Goal: Complete application form

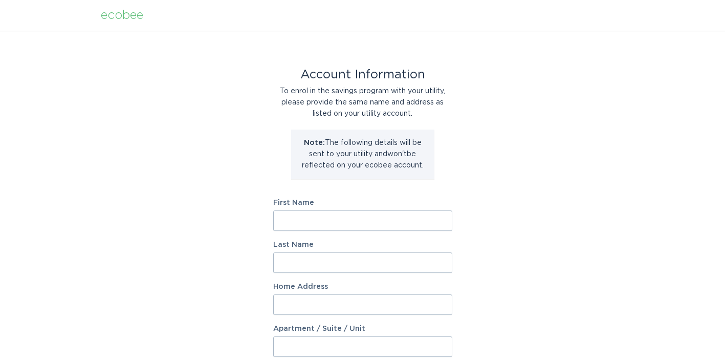
click at [326, 224] on input "First Name" at bounding box center [362, 220] width 179 height 20
click at [235, 213] on div "Account Information To enrol in the savings program with your utility, please p…" at bounding box center [362, 313] width 725 height 565
click at [292, 215] on input "First Name" at bounding box center [362, 220] width 179 height 20
type input "Jumana"
type input "Kagalwala"
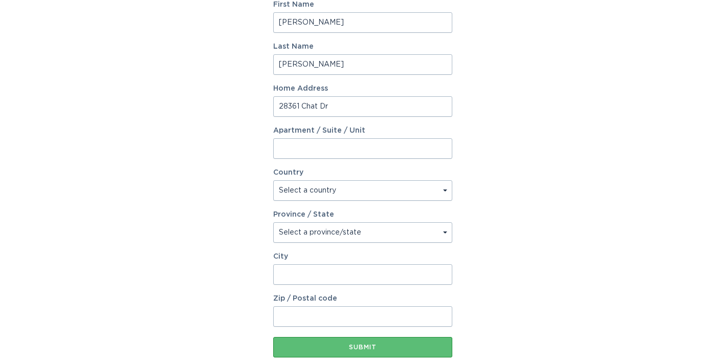
scroll to position [195, 0]
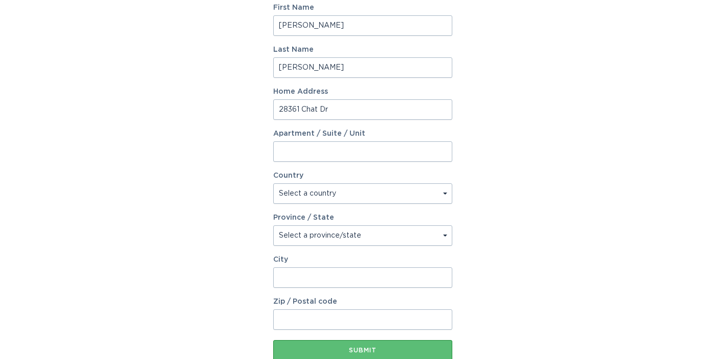
type input "28361 Chat Dr"
click at [350, 187] on select "Select a country Canada USA" at bounding box center [362, 193] width 179 height 20
select select "US"
click at [273, 183] on select "Select a country Canada USA" at bounding box center [362, 193] width 179 height 20
click at [316, 236] on select "Select a province/state Alabama Alaska American Samoa Arizona Arkansas Californ…" at bounding box center [362, 235] width 179 height 20
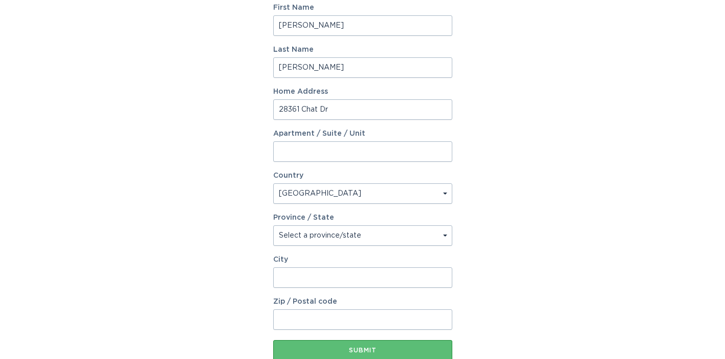
select select "CA"
click at [273, 225] on select "Select a province/state Alabama Alaska American Samoa Arizona Arkansas Californ…" at bounding box center [362, 235] width 179 height 20
click at [286, 273] on input "City" at bounding box center [362, 277] width 179 height 20
type input "92677"
drag, startPoint x: 301, startPoint y: 277, endPoint x: 272, endPoint y: 277, distance: 29.2
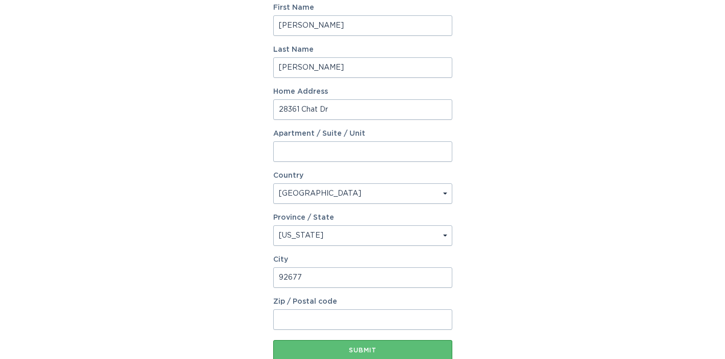
click at [272, 277] on div "Account Information To enrol in the savings program with your utility, please p…" at bounding box center [362, 118] width 725 height 565
click at [295, 315] on input "Zip / Postal code" at bounding box center [362, 319] width 179 height 20
paste input "92677"
type input "92677"
click at [282, 278] on input "City" at bounding box center [362, 277] width 179 height 20
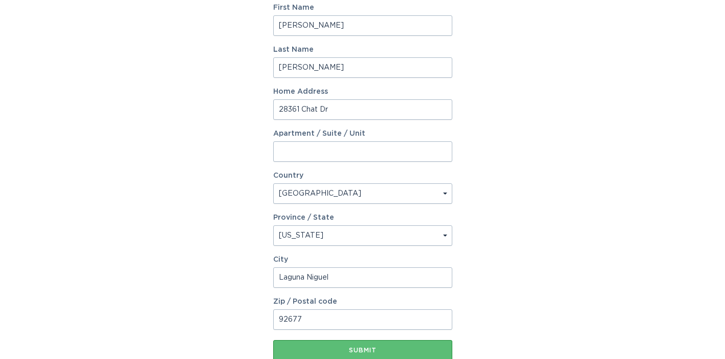
type input "Laguna Niguel"
click at [649, 326] on div "Account Information To enrol in the savings program with your utility, please p…" at bounding box center [362, 118] width 725 height 565
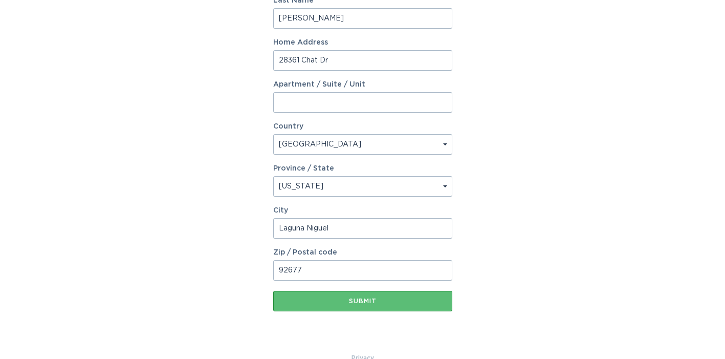
scroll to position [245, 0]
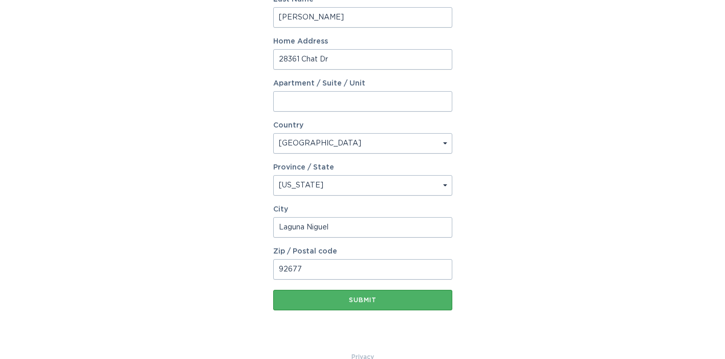
click at [392, 301] on div "Submit" at bounding box center [362, 300] width 169 height 6
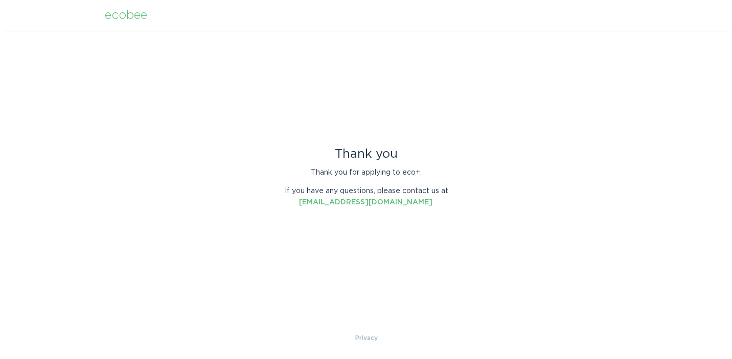
scroll to position [0, 0]
